Goal: Task Accomplishment & Management: Manage account settings

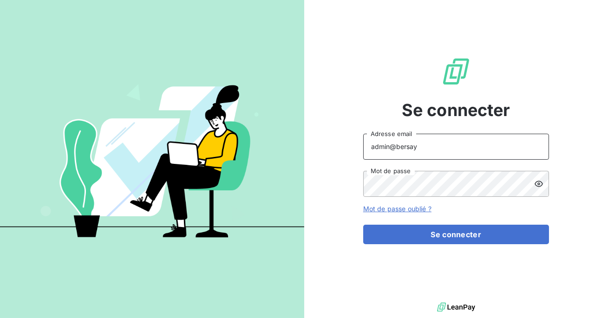
click at [428, 155] on input "admin@bersay" at bounding box center [456, 147] width 186 height 26
type input "admin@reccisgdb"
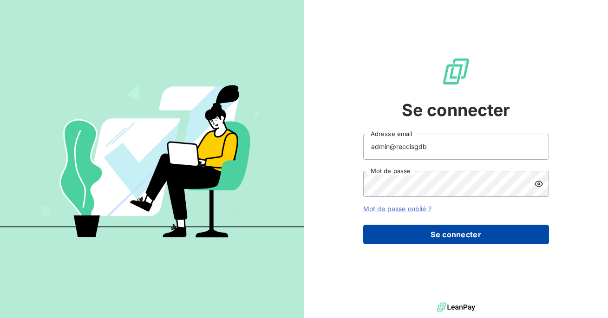
click at [440, 233] on button "Se connecter" at bounding box center [456, 235] width 186 height 20
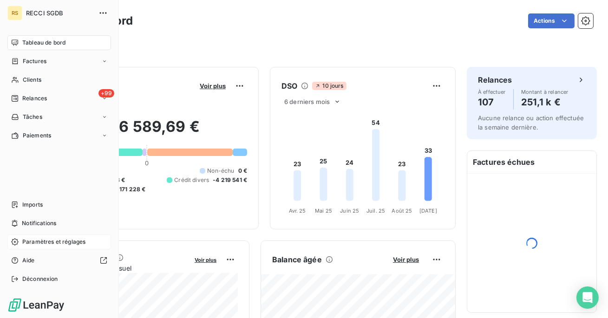
click at [41, 246] on span "Paramètres et réglages" at bounding box center [53, 242] width 63 height 8
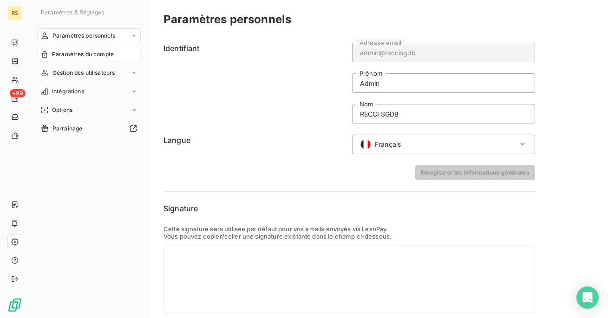
click at [111, 55] on span "Paramètres du compte" at bounding box center [83, 54] width 62 height 8
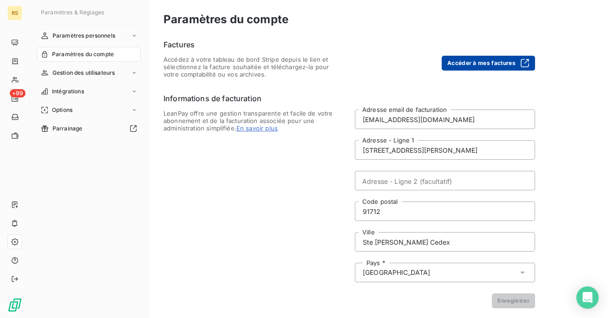
click at [475, 61] on button "Accéder à mes factures" at bounding box center [488, 63] width 93 height 15
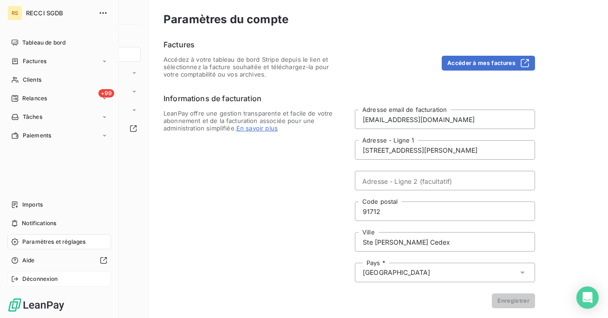
click at [28, 279] on span "Déconnexion" at bounding box center [40, 279] width 36 height 8
